Goal: Check status: Check status

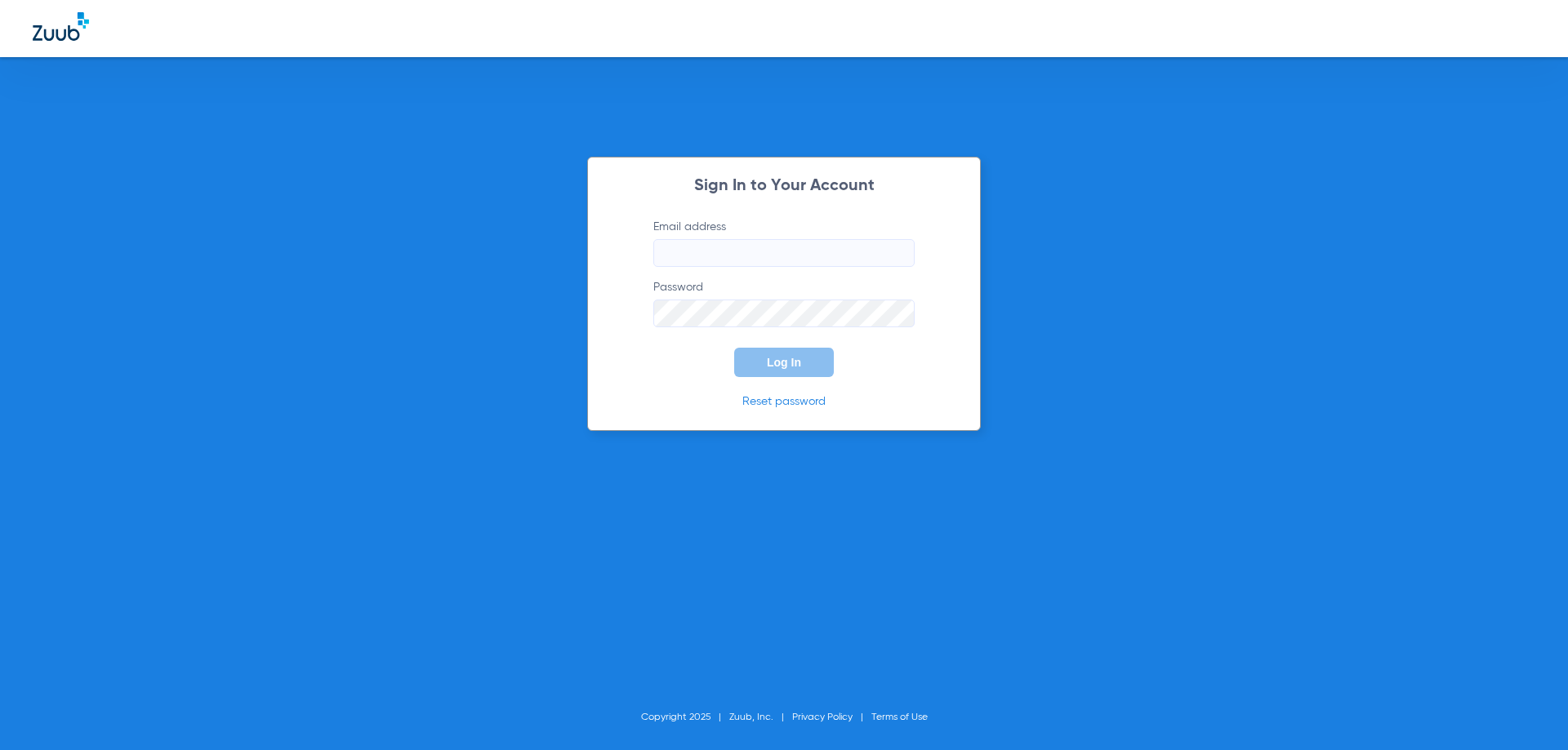
type input "[EMAIL_ADDRESS][DOMAIN_NAME]"
click at [716, 399] on p "Reset password" at bounding box center [784, 401] width 311 height 16
click at [761, 366] on button "Log In" at bounding box center [784, 362] width 100 height 30
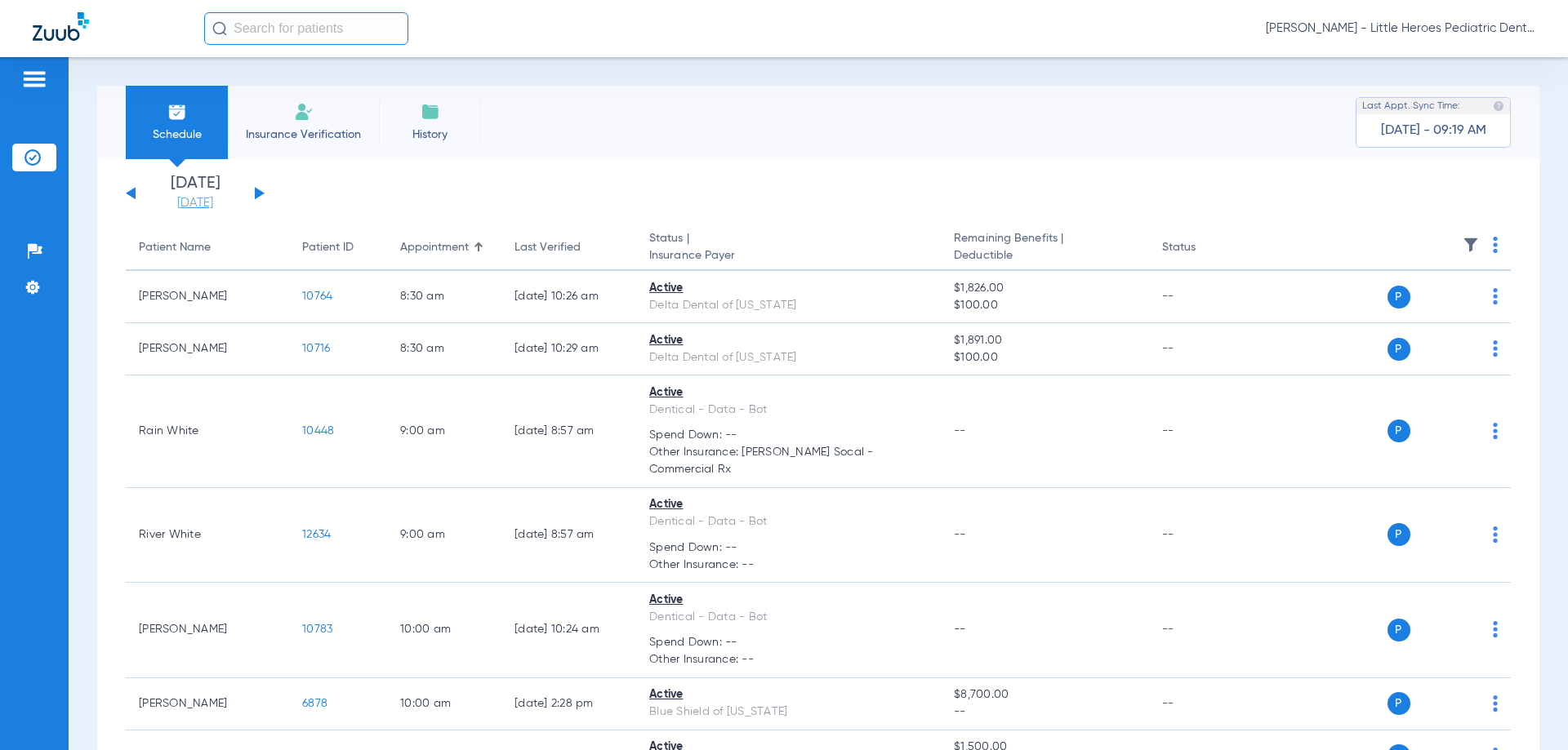
click at [202, 203] on link "[DATE]" at bounding box center [195, 202] width 98 height 16
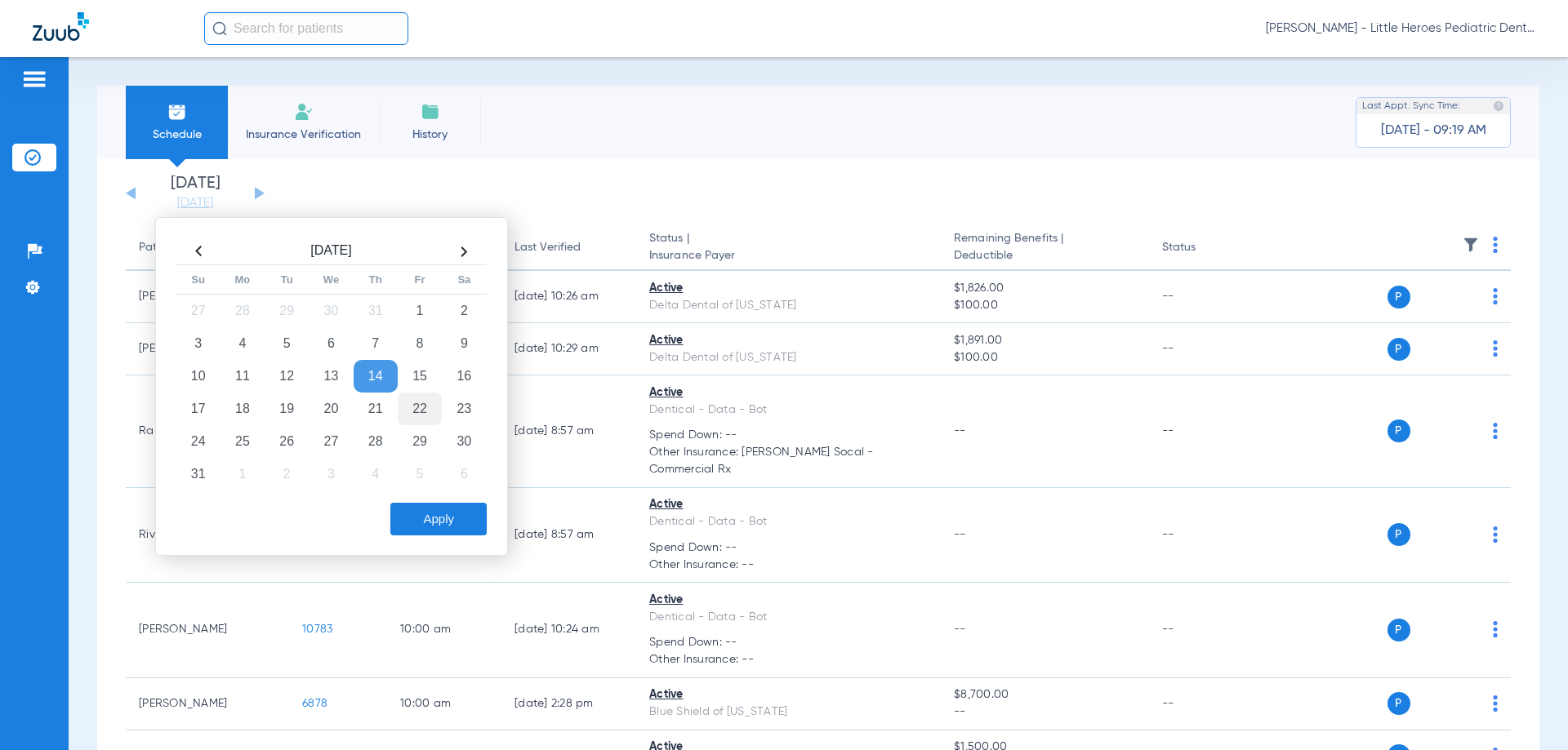
click at [427, 408] on td "22" at bounding box center [420, 409] width 44 height 32
click at [449, 533] on button "Apply" at bounding box center [438, 519] width 96 height 32
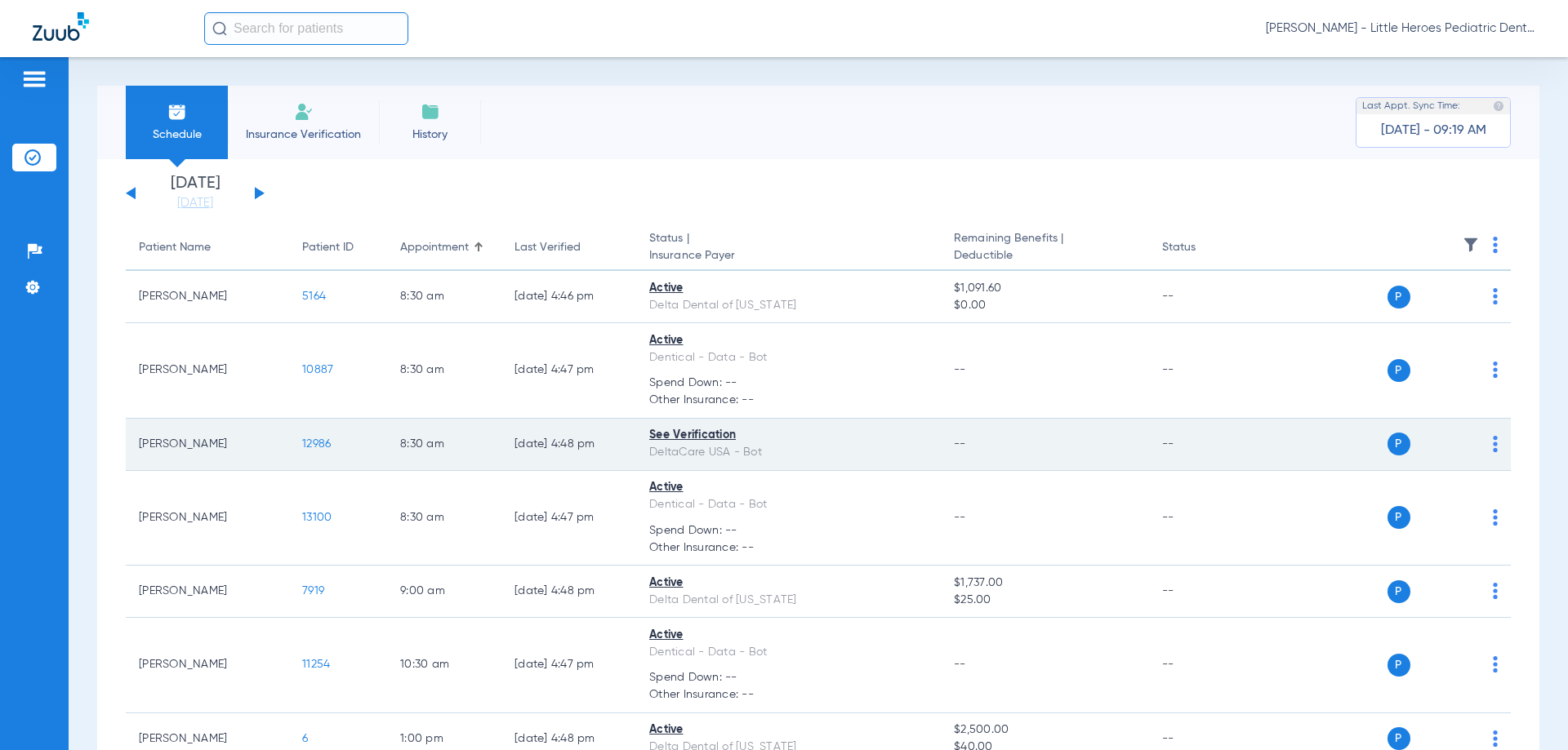
drag, startPoint x: 299, startPoint y: 435, endPoint x: 311, endPoint y: 454, distance: 22.5
click at [306, 443] on td "12986" at bounding box center [338, 445] width 98 height 52
click at [311, 454] on td "12986" at bounding box center [338, 445] width 98 height 52
click at [309, 448] on span "12986" at bounding box center [316, 444] width 29 height 11
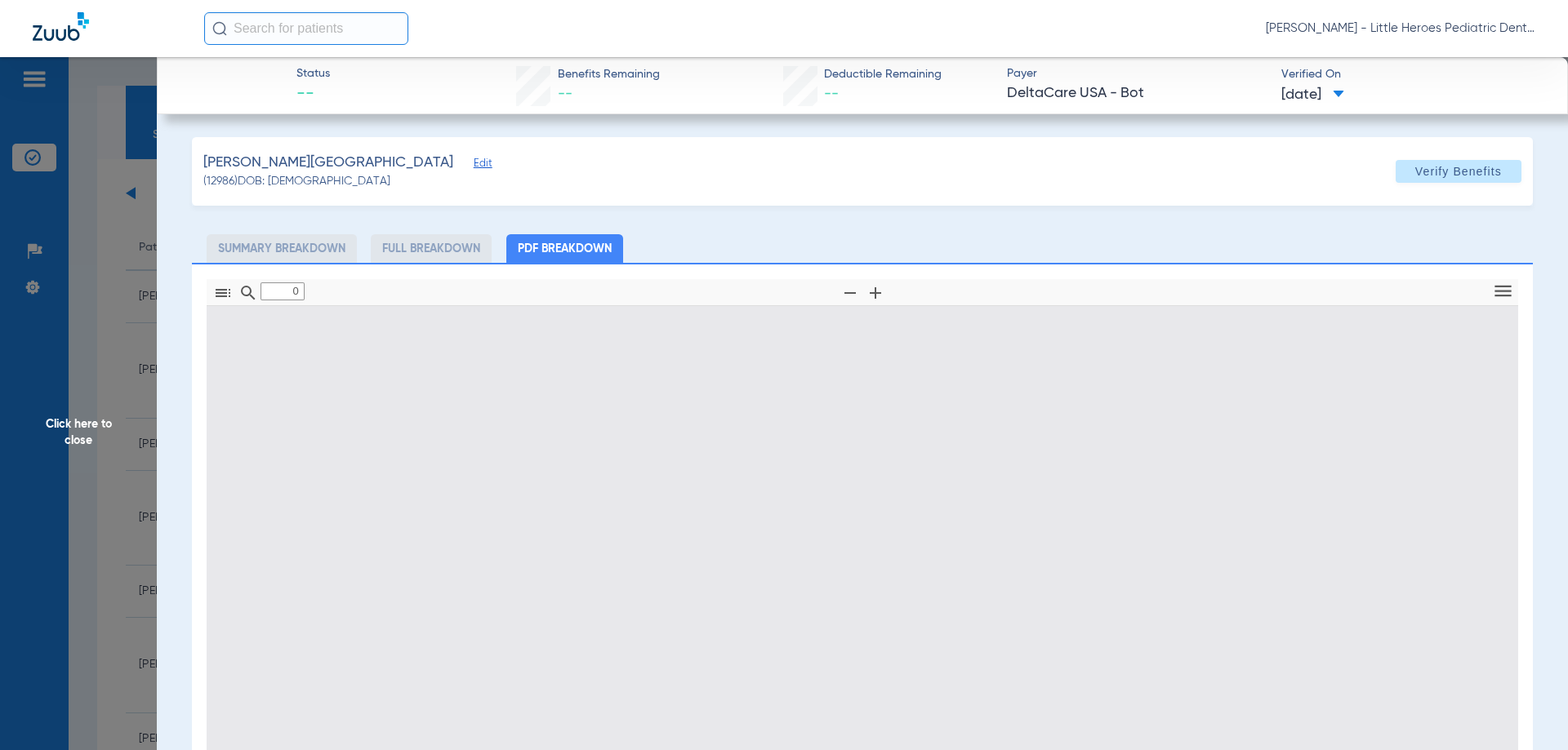
type input "1"
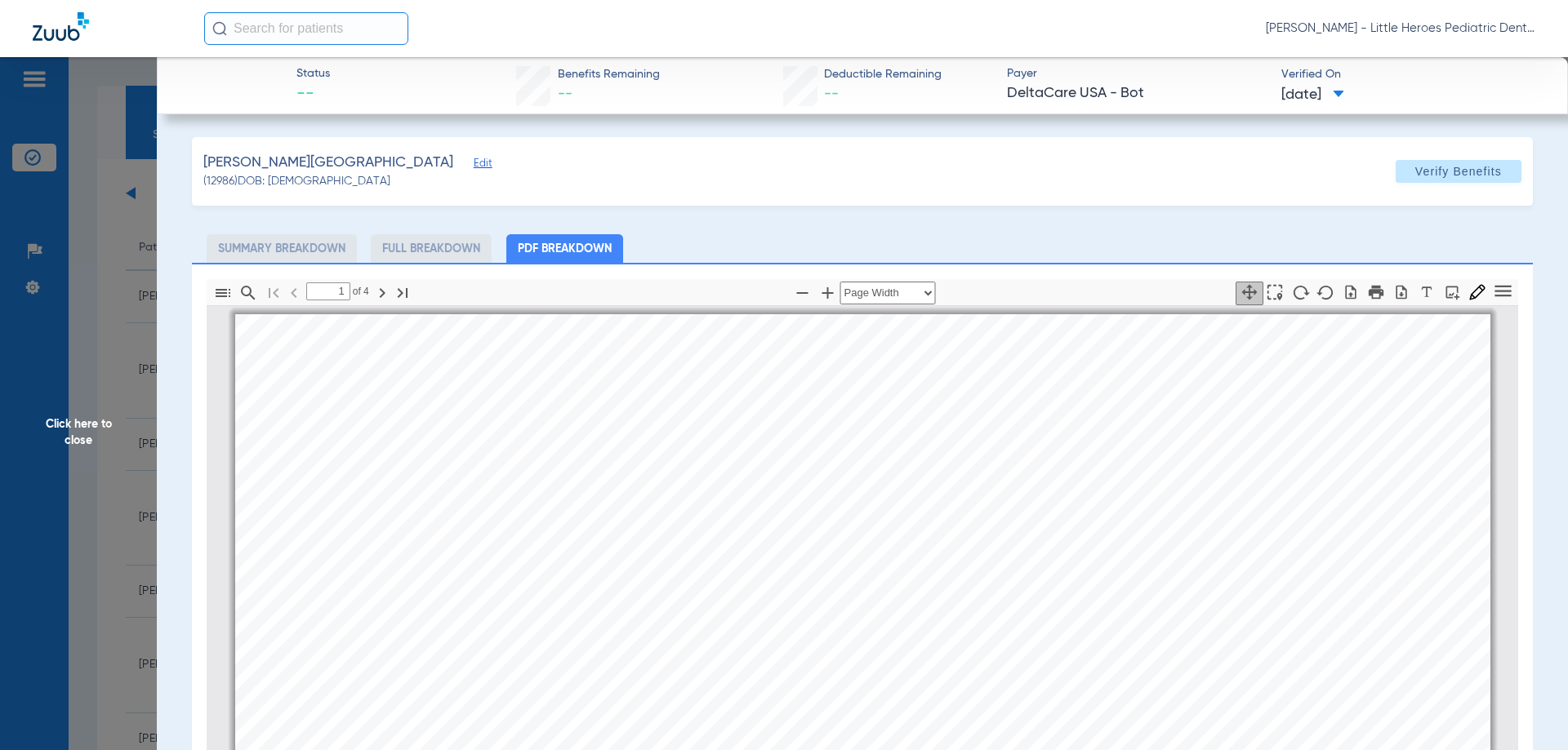
scroll to position [9, 0]
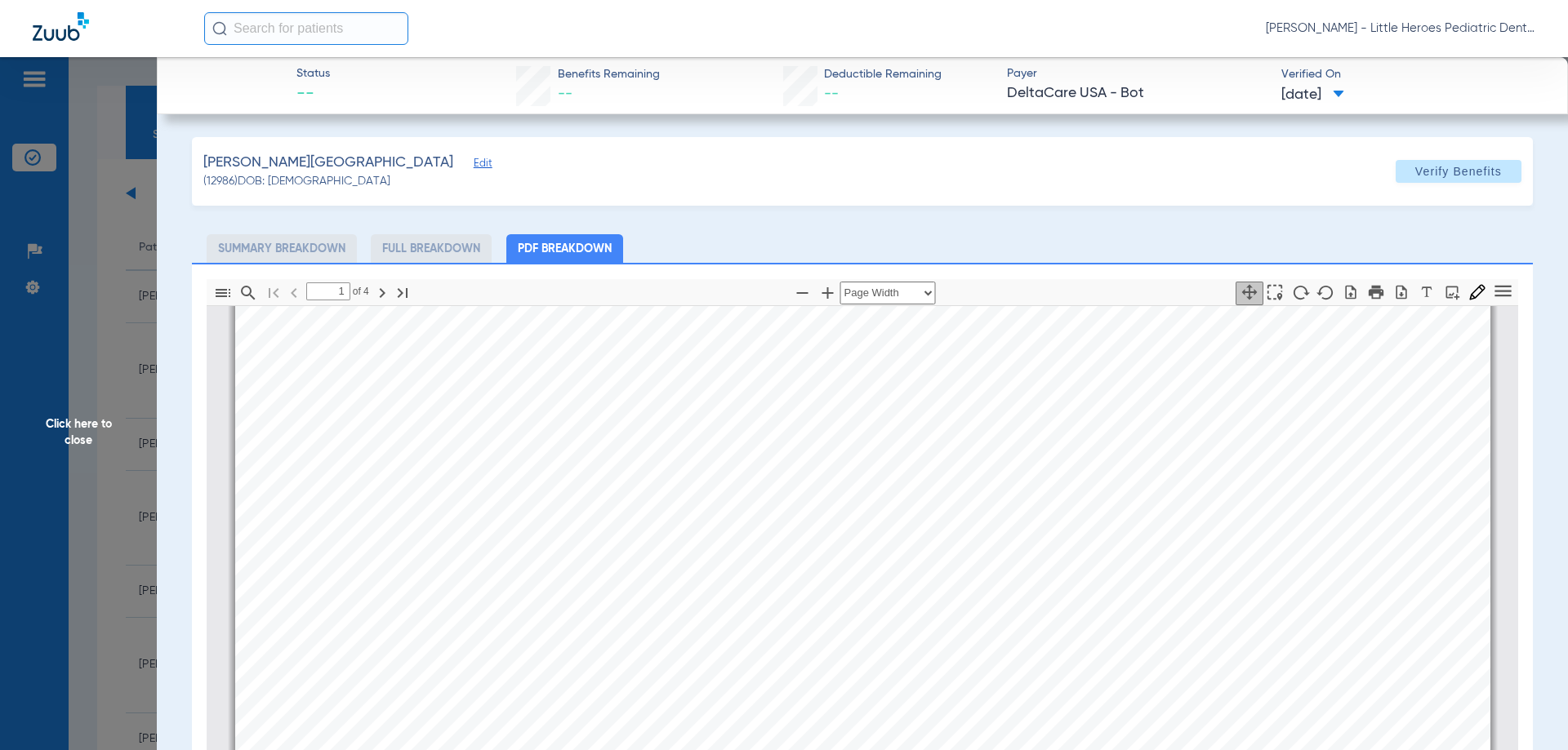
click at [154, 440] on span "Click here to close" at bounding box center [78, 432] width 157 height 750
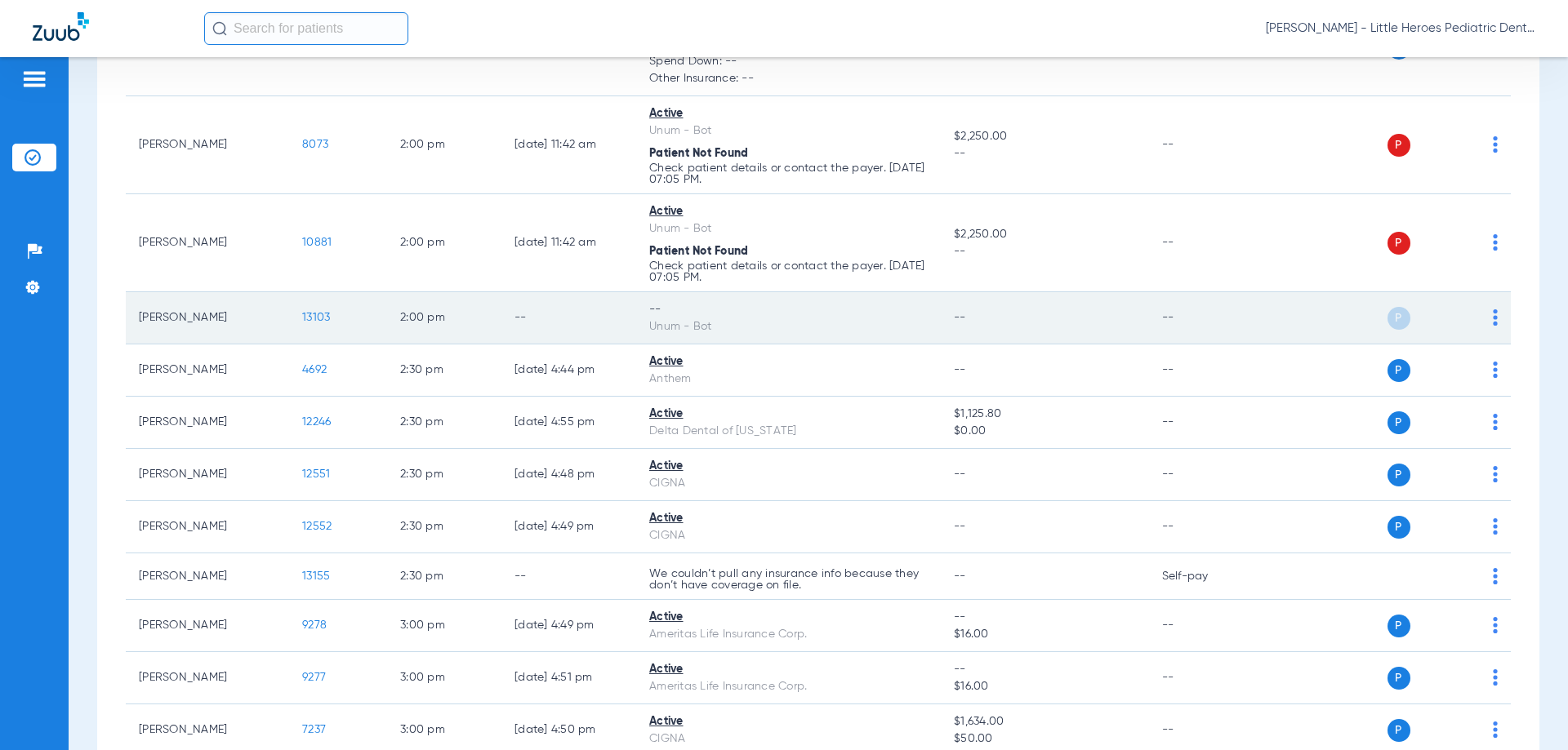
scroll to position [898, 0]
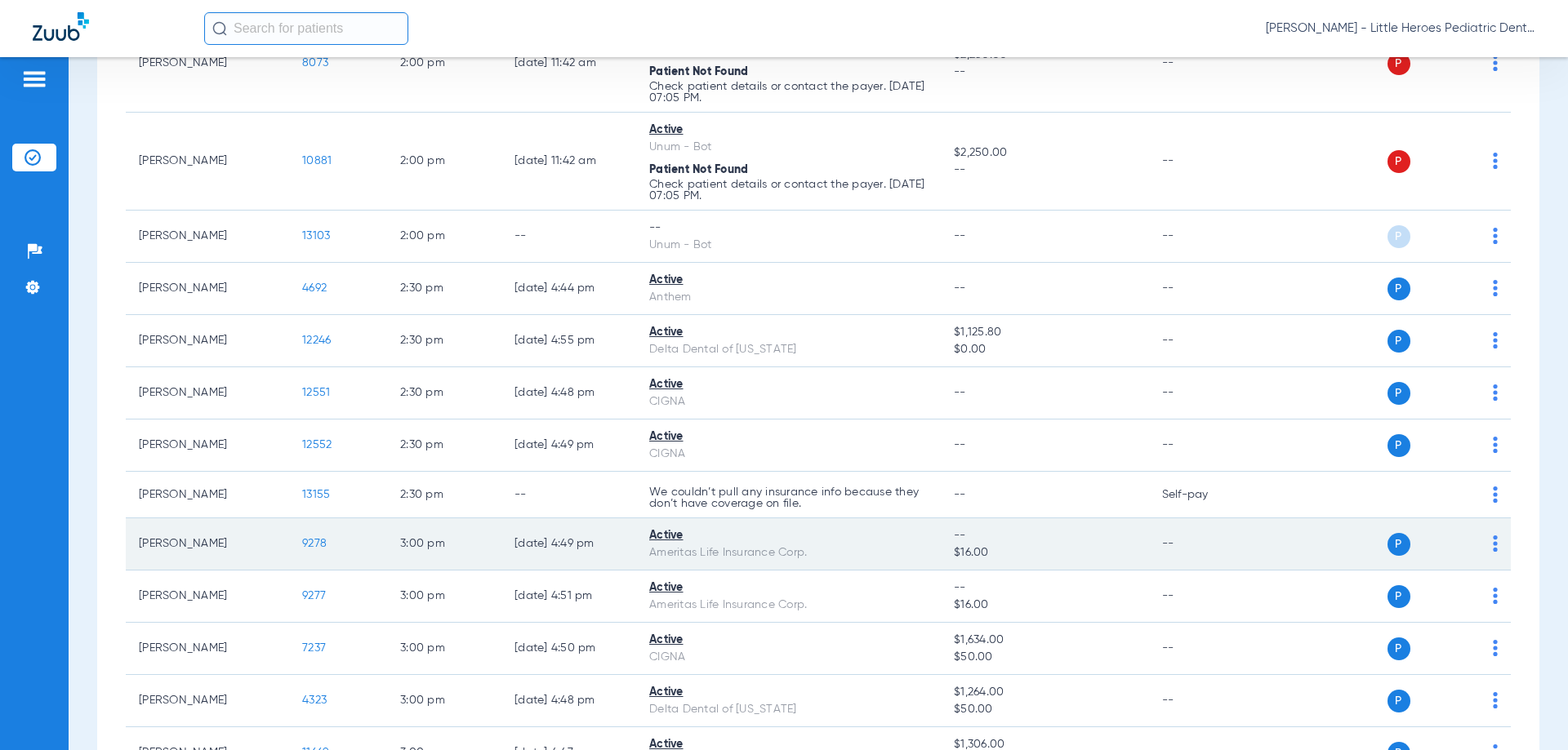
click at [322, 541] on span "9278" at bounding box center [314, 543] width 25 height 11
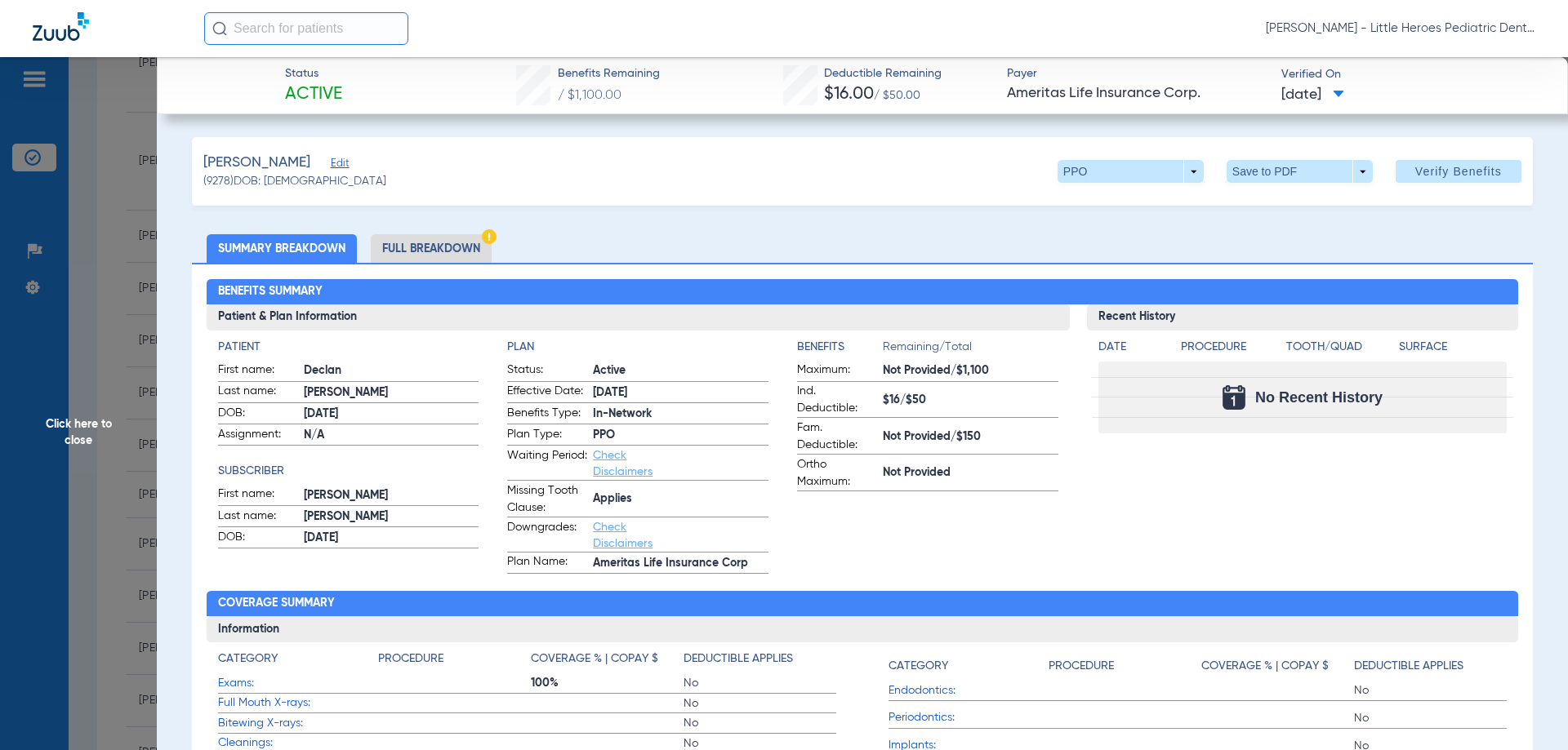
click at [42, 378] on span "Click here to close" at bounding box center [78, 432] width 157 height 750
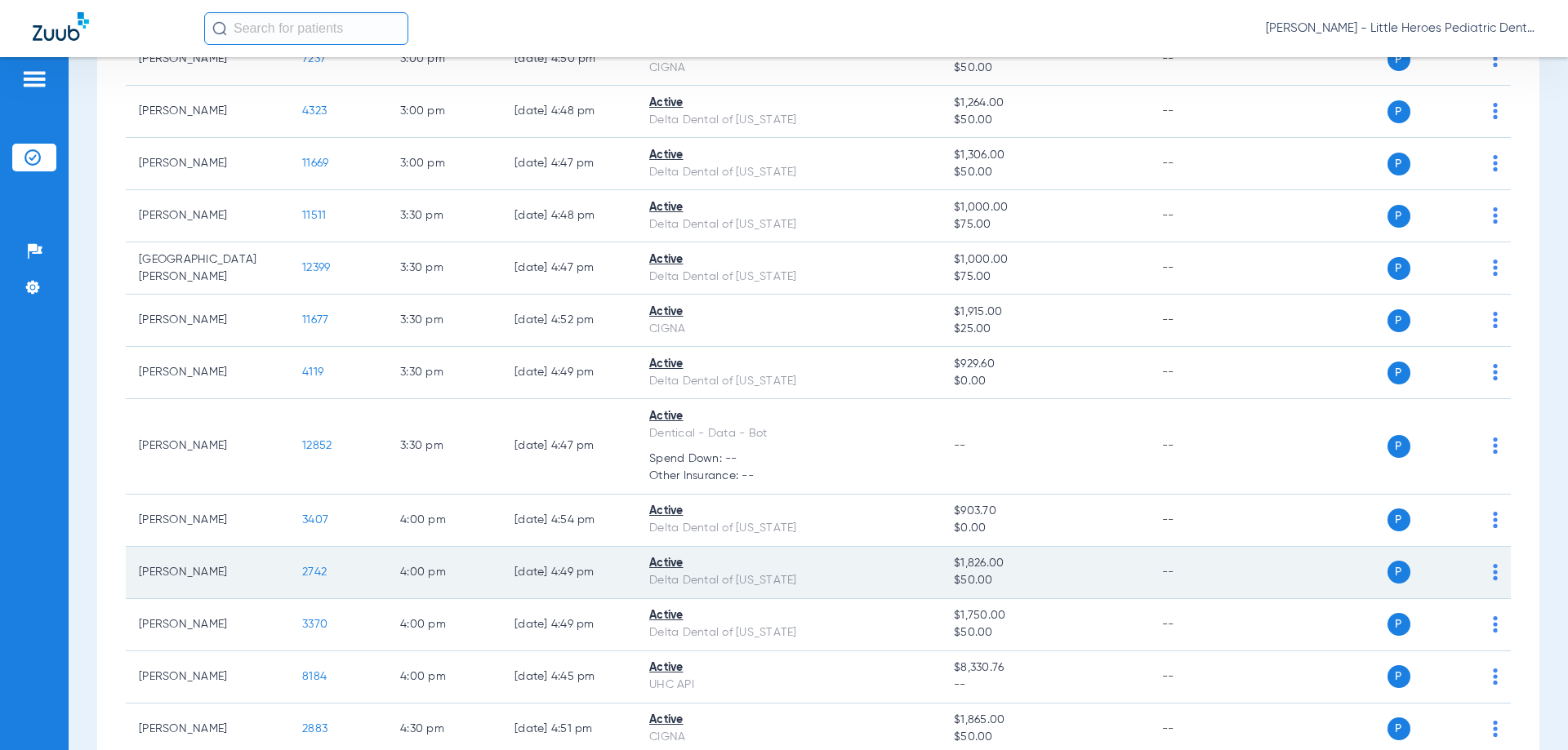
scroll to position [1551, 0]
